Goal: Task Accomplishment & Management: Complete application form

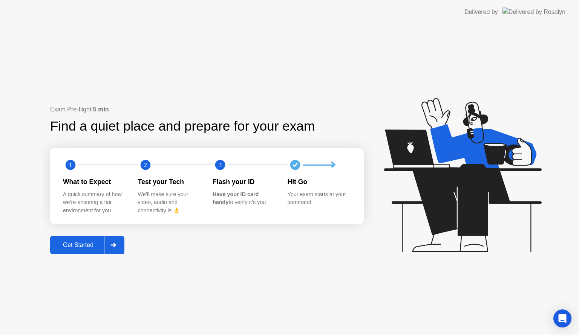
click at [96, 240] on button "Get Started" at bounding box center [87, 245] width 74 height 18
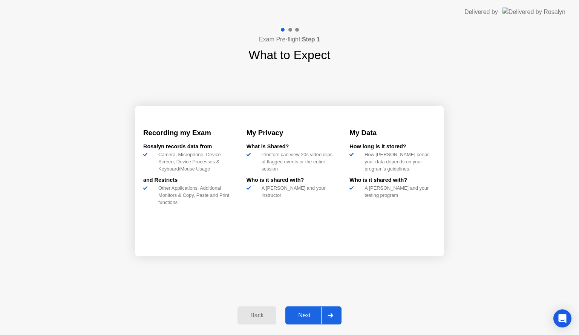
click at [311, 307] on button "Next" at bounding box center [313, 316] width 56 height 18
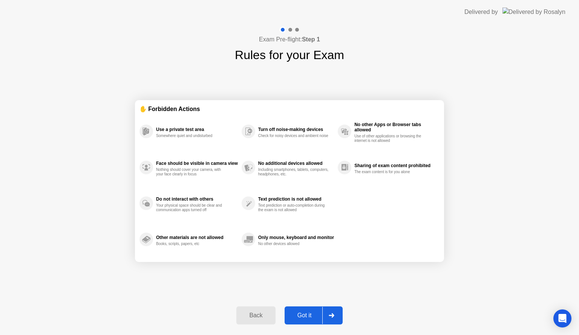
click at [299, 312] on div "Got it" at bounding box center [304, 315] width 35 height 7
select select "**********"
select select "*******"
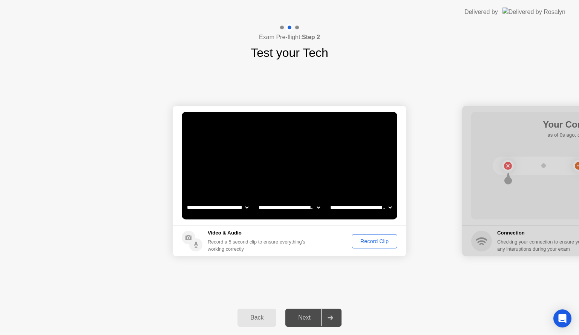
click at [352, 209] on select "**********" at bounding box center [361, 207] width 64 height 15
click at [345, 161] on video at bounding box center [289, 166] width 215 height 108
click at [362, 243] on div "Record Clip" at bounding box center [374, 241] width 40 height 6
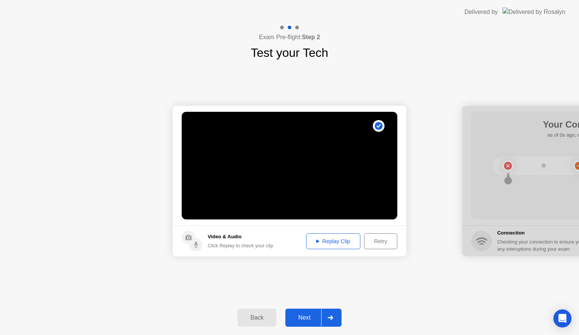
click at [335, 245] on button "Replay Clip" at bounding box center [333, 242] width 54 height 16
click at [306, 315] on div "Next" at bounding box center [304, 318] width 34 height 7
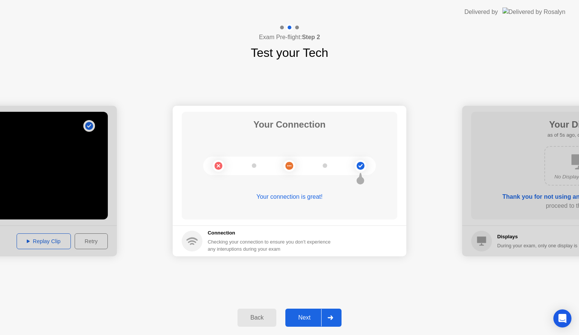
click at [311, 323] on button "Next" at bounding box center [313, 318] width 56 height 18
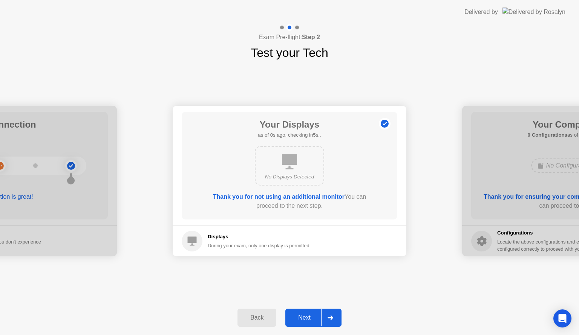
click at [311, 319] on div "Next" at bounding box center [304, 318] width 34 height 7
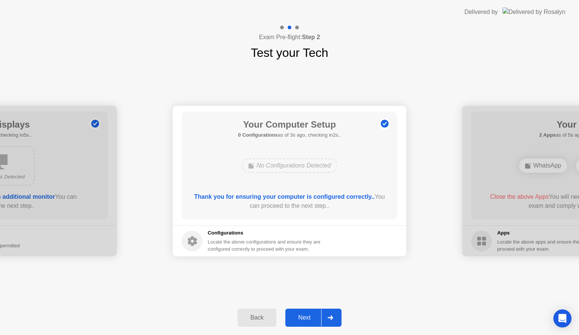
click at [311, 312] on button "Next" at bounding box center [313, 318] width 56 height 18
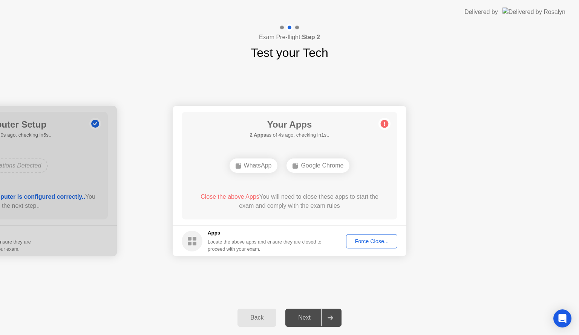
click at [377, 241] on div "Force Close..." at bounding box center [371, 241] width 46 height 6
click at [358, 243] on div "Force Close..." at bounding box center [371, 241] width 46 height 6
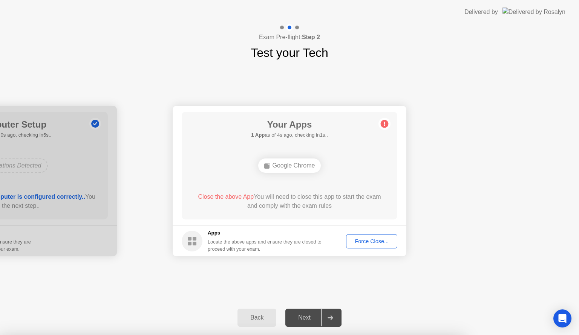
click at [377, 243] on div "Force Close..." at bounding box center [371, 241] width 46 height 6
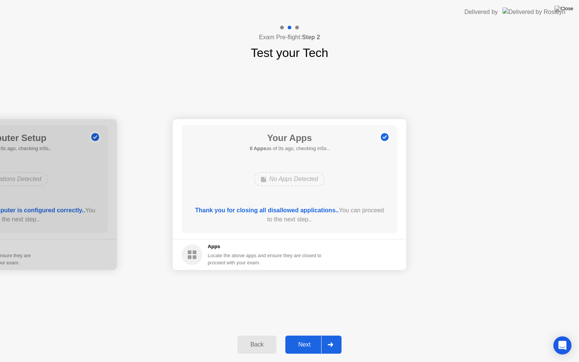
click at [322, 226] on div "Thank you for closing all disallowed applications.. You can proceed to the next…" at bounding box center [290, 216] width 194 height 21
click at [308, 335] on div "Next" at bounding box center [304, 344] width 34 height 7
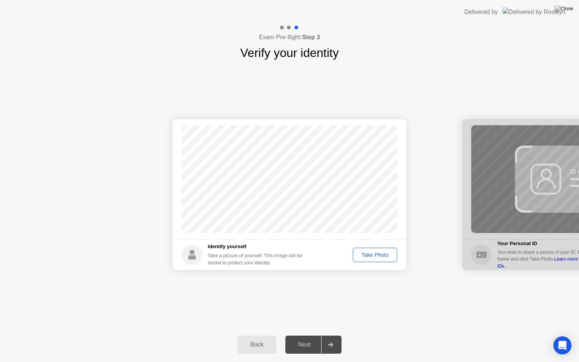
click at [368, 254] on div "Take Photo" at bounding box center [374, 255] width 39 height 6
click at [385, 255] on div "Retake" at bounding box center [379, 255] width 29 height 6
click at [377, 255] on div "Take Photo" at bounding box center [374, 255] width 39 height 6
click at [386, 258] on div "Retake" at bounding box center [379, 255] width 29 height 6
click at [386, 257] on div "Take Photo" at bounding box center [374, 255] width 39 height 6
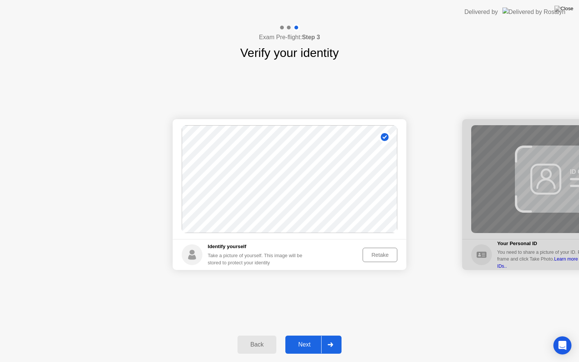
click at [387, 255] on div "Retake" at bounding box center [379, 255] width 29 height 6
click at [373, 255] on div "Take Photo" at bounding box center [374, 255] width 39 height 6
click at [301, 335] on div "Next" at bounding box center [304, 344] width 34 height 7
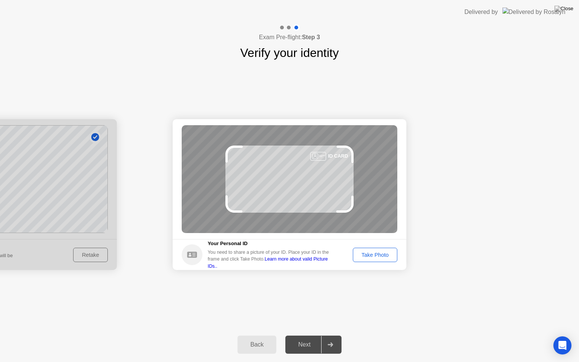
click at [366, 255] on div "Take Photo" at bounding box center [374, 255] width 39 height 6
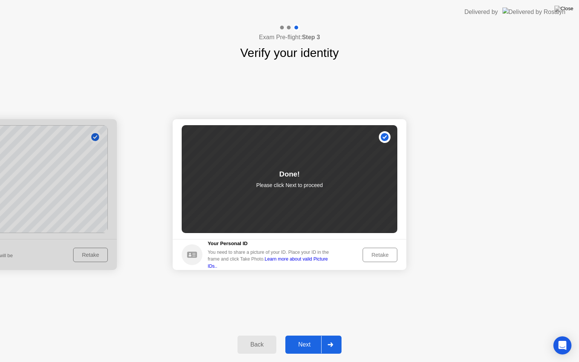
click at [309, 335] on div "Next" at bounding box center [304, 344] width 34 height 7
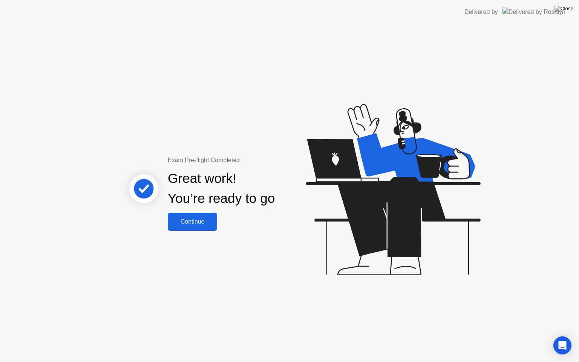
click at [209, 225] on div "Continue" at bounding box center [192, 221] width 45 height 7
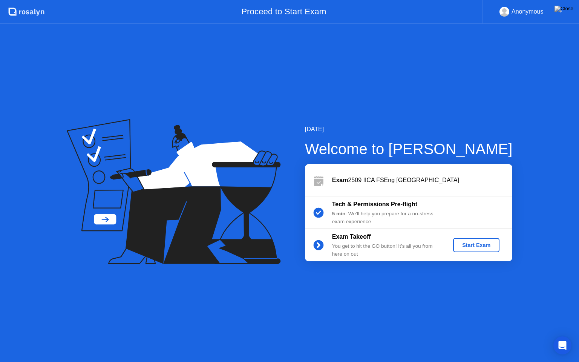
click at [461, 242] on div "Start Exam" at bounding box center [476, 245] width 40 height 6
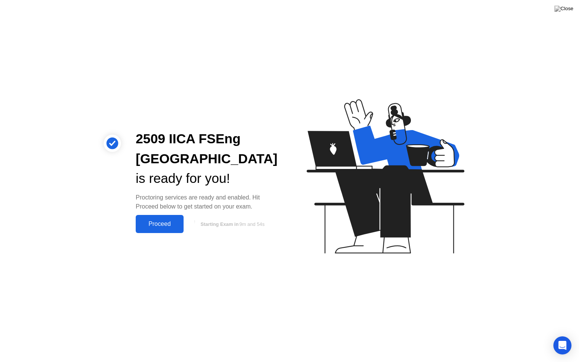
click at [159, 225] on div "Proceed" at bounding box center [159, 223] width 43 height 7
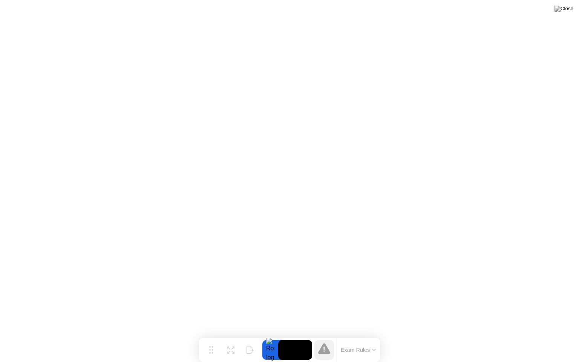
click at [365, 335] on button "Exam Rules" at bounding box center [358, 349] width 40 height 7
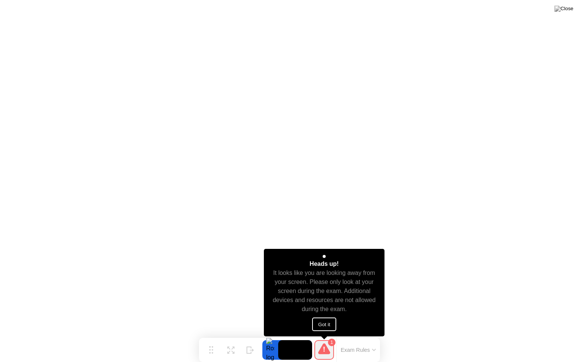
click at [328, 325] on button "Got it" at bounding box center [324, 324] width 24 height 14
